Goal: Task Accomplishment & Management: Use online tool/utility

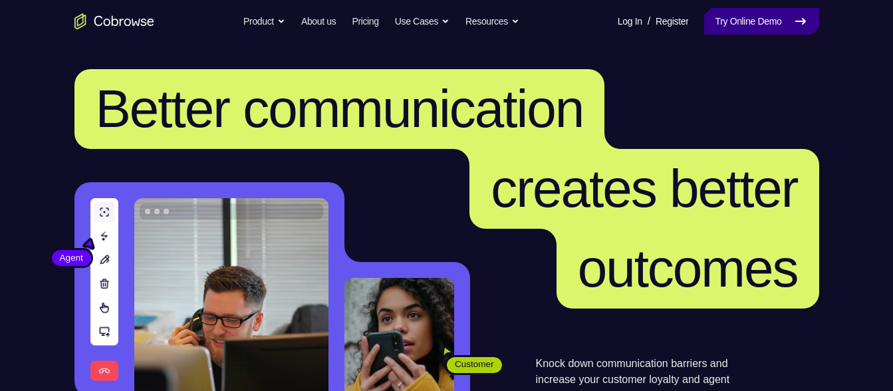
click at [744, 20] on link "Try Online Demo" at bounding box center [761, 21] width 114 height 27
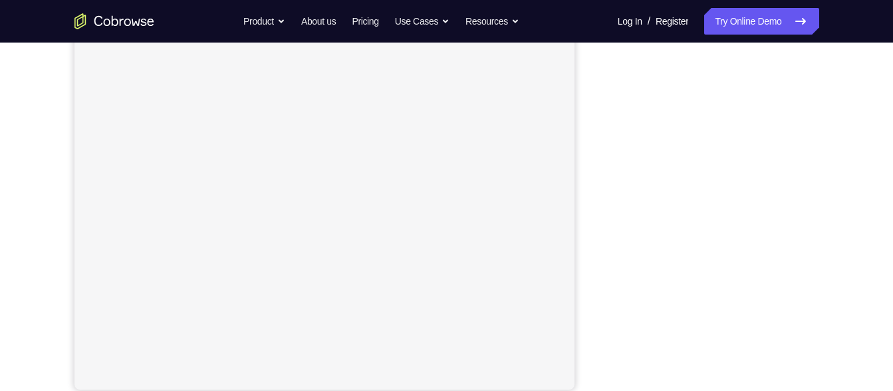
scroll to position [203, 0]
